Goal: Check status

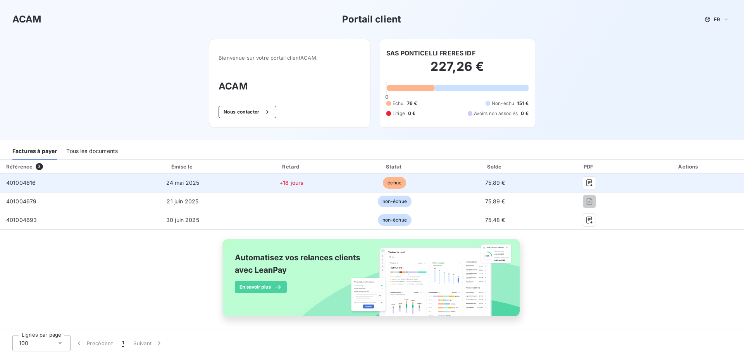
click at [52, 181] on td "401004616" at bounding box center [63, 183] width 126 height 19
click at [586, 182] on icon "button" at bounding box center [590, 183] width 8 height 8
